Goal: Task Accomplishment & Management: Manage account settings

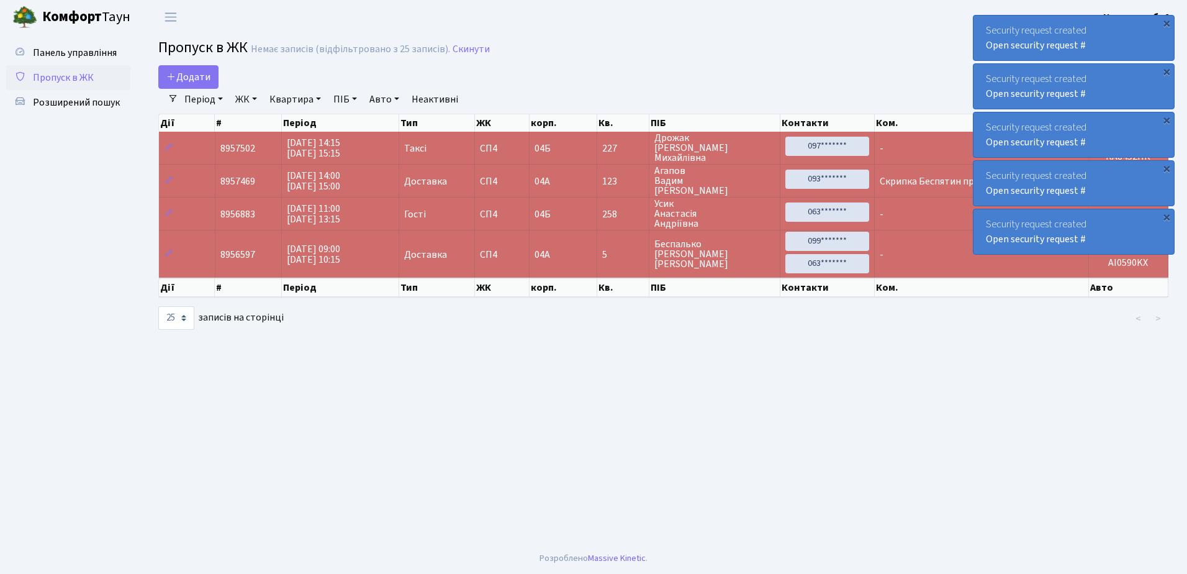
select select "25"
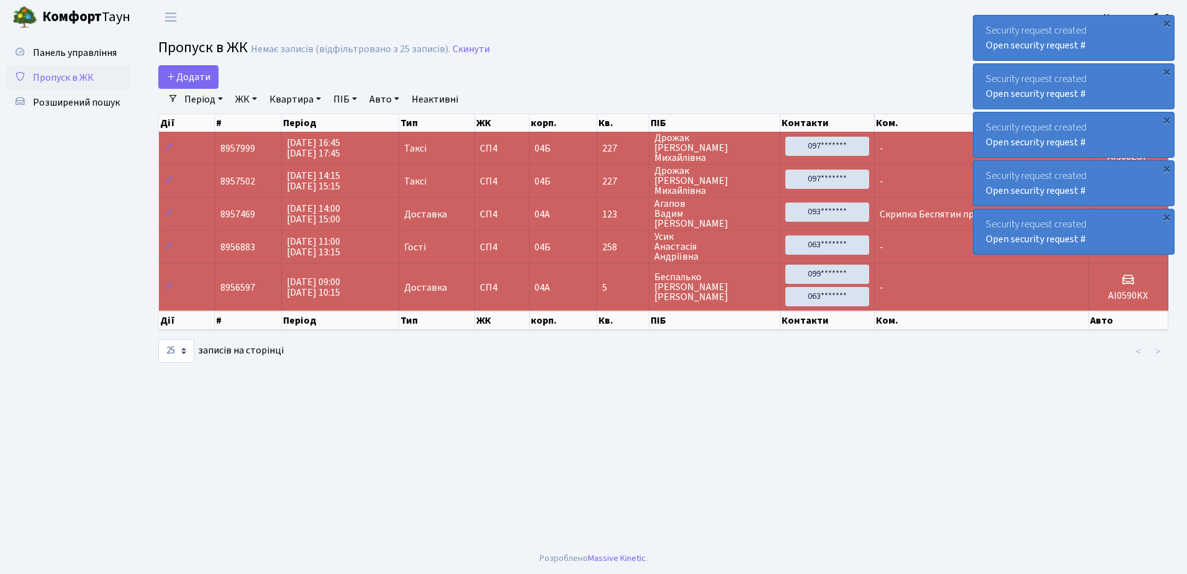
click at [117, 78] on link "Пропуск в ЖК" at bounding box center [68, 77] width 124 height 25
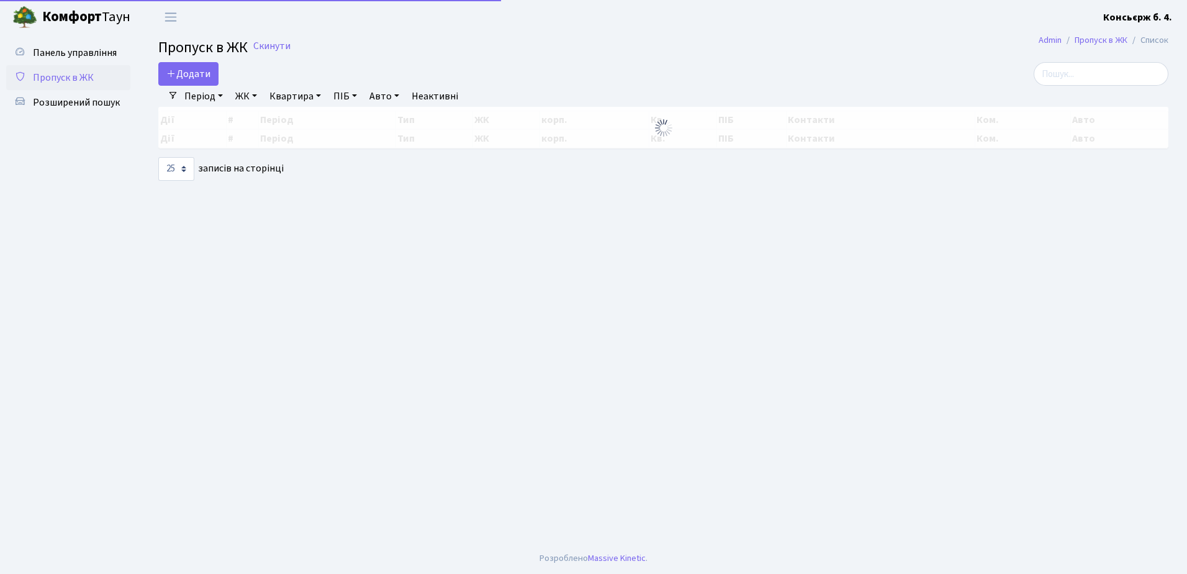
select select "25"
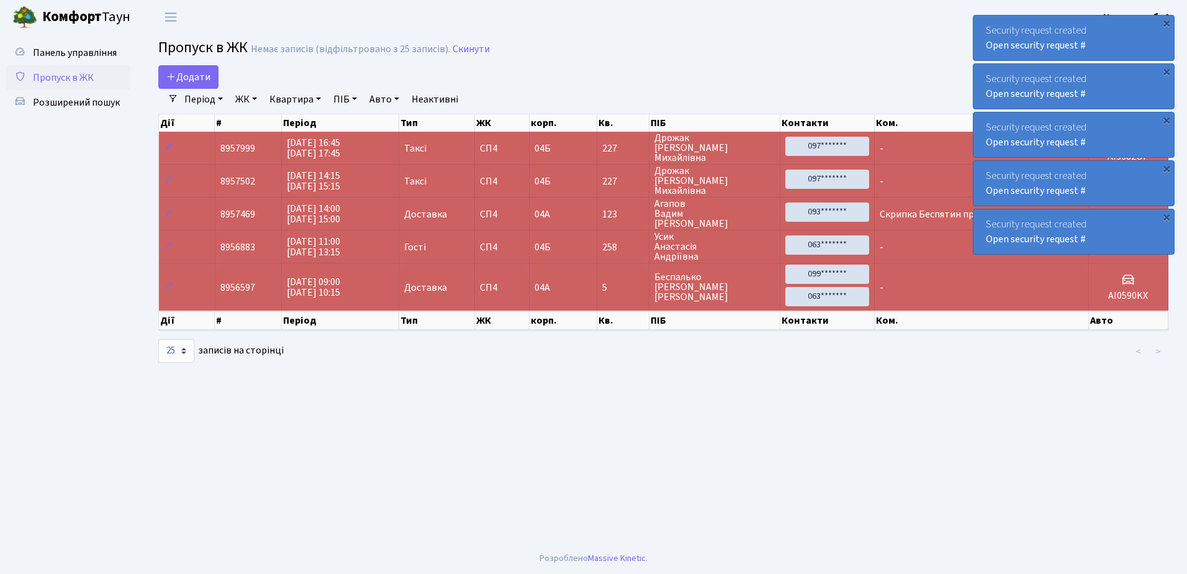
click at [86, 83] on span "Пропуск в ЖК" at bounding box center [63, 78] width 61 height 14
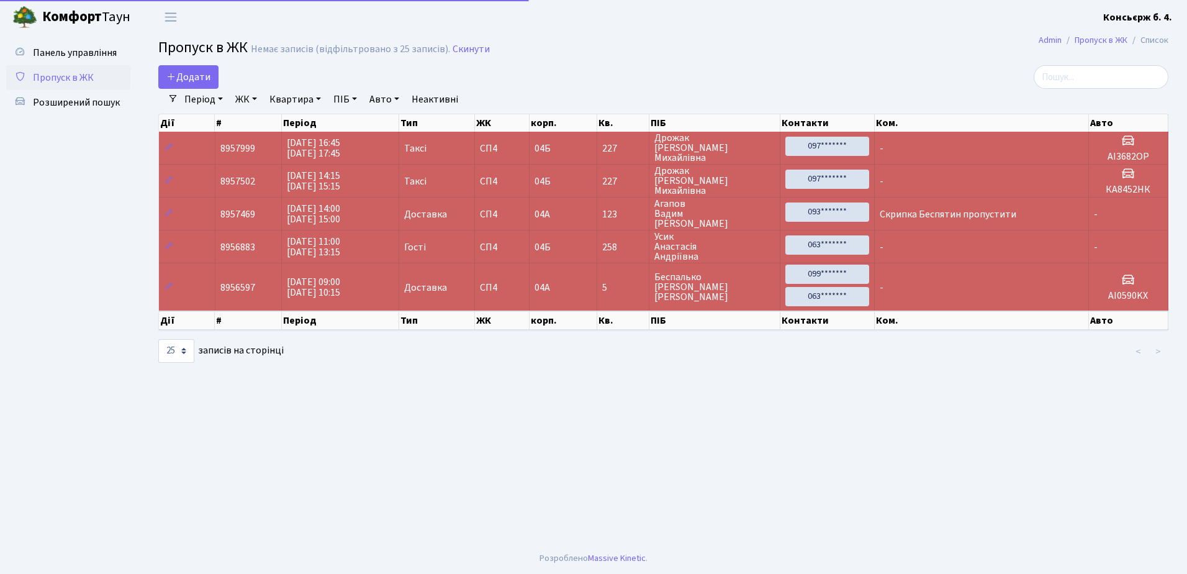
select select "25"
